Goal: Transaction & Acquisition: Purchase product/service

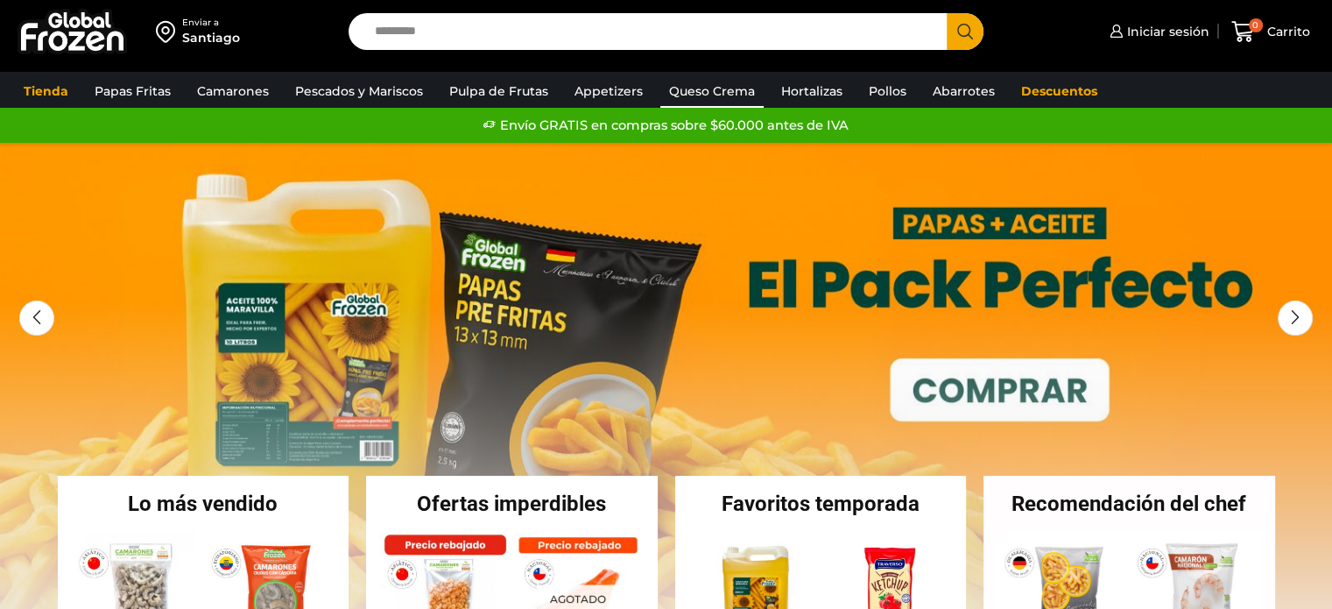
click at [718, 94] on link "Queso Crema" at bounding box center [711, 90] width 103 height 33
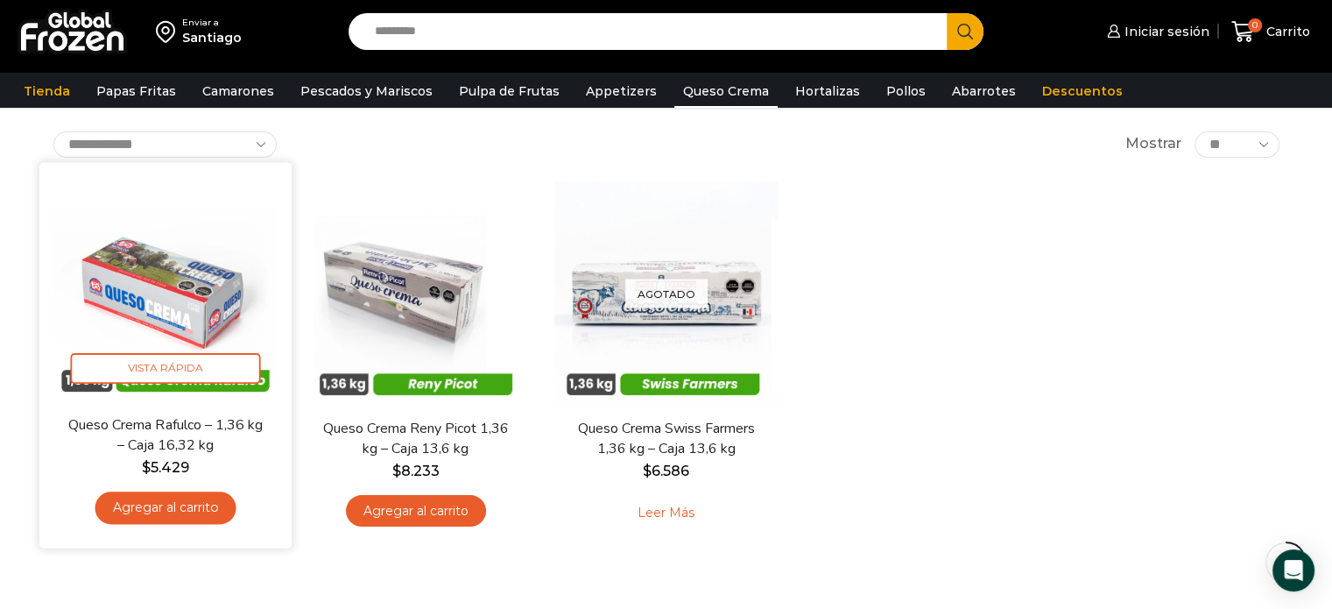
click at [208, 269] on img at bounding box center [166, 288] width 226 height 226
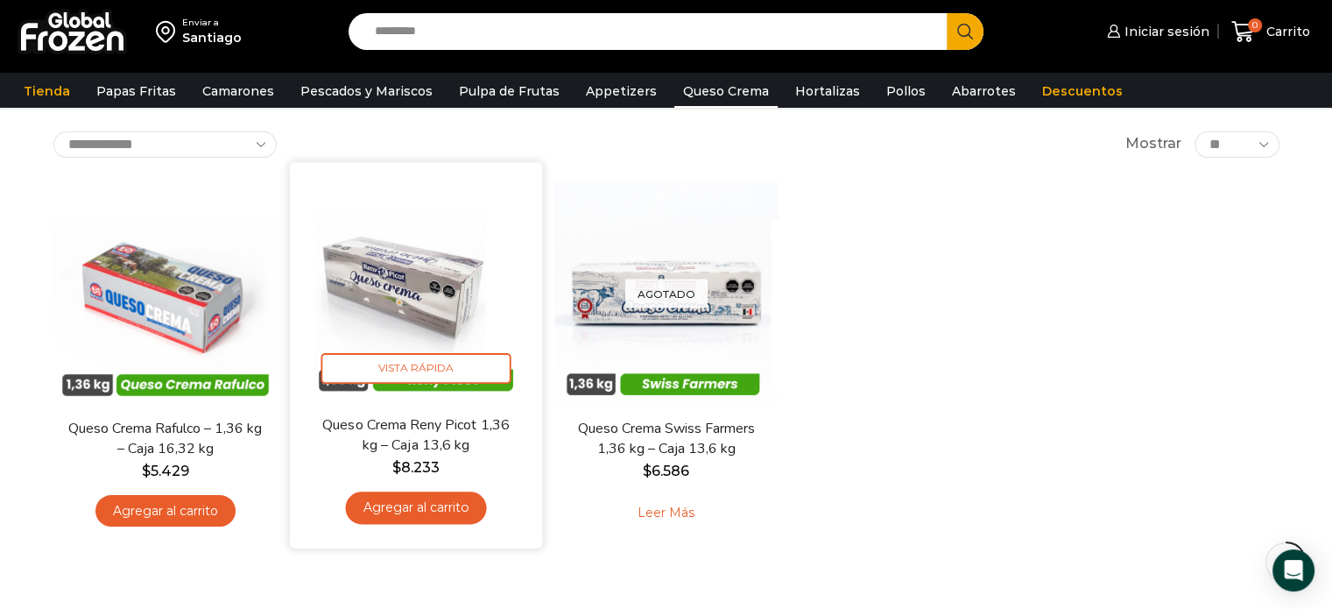
click at [371, 263] on img at bounding box center [416, 288] width 226 height 226
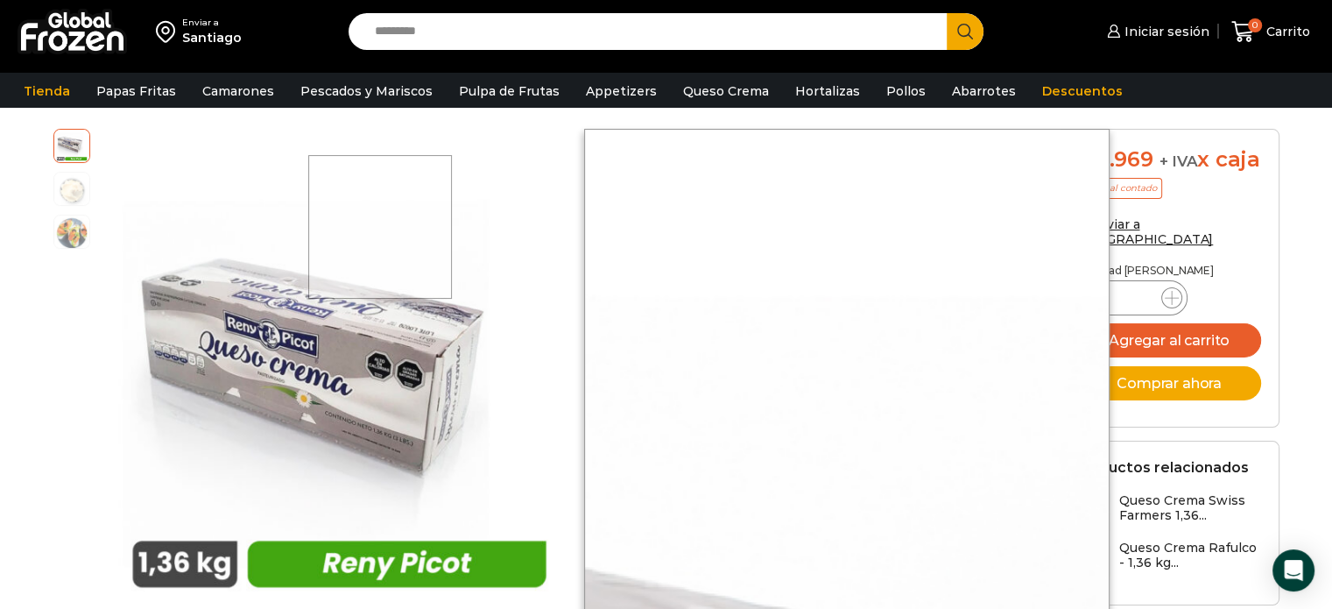
scroll to position [263, 0]
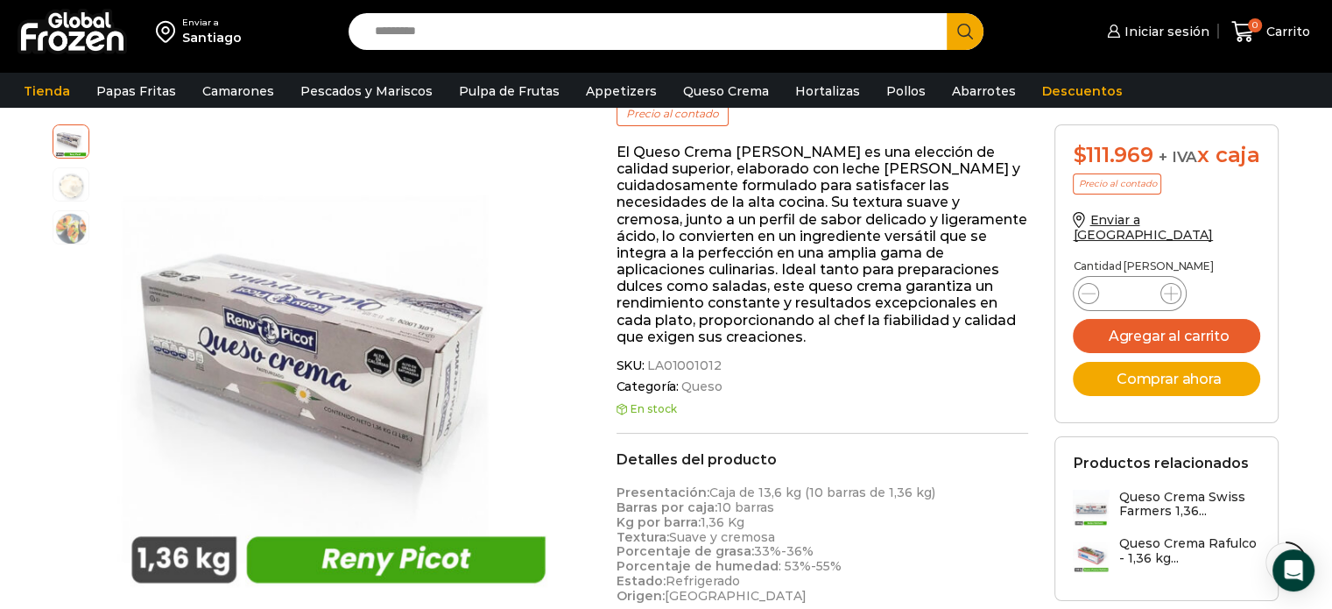
click at [683, 265] on p "El Queso Crema [PERSON_NAME] es una elección de calidad superior, elaborado con…" at bounding box center [823, 244] width 413 height 201
click at [741, 171] on p "El Queso Crema [PERSON_NAME] es una elección de calidad superior, elaborado con…" at bounding box center [823, 244] width 413 height 201
